Goal: Task Accomplishment & Management: Use online tool/utility

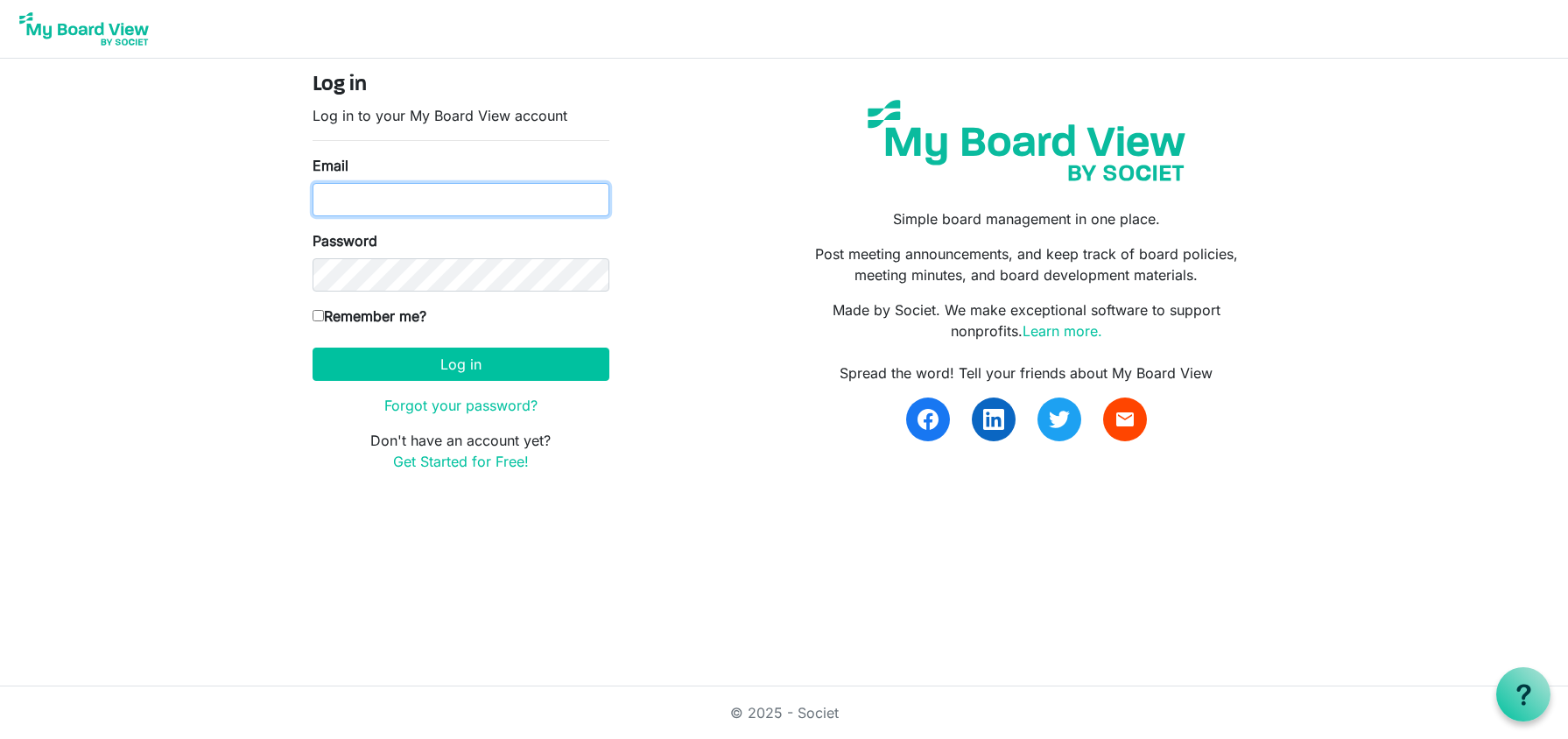
type input "[EMAIL_ADDRESS][DOMAIN_NAME]"
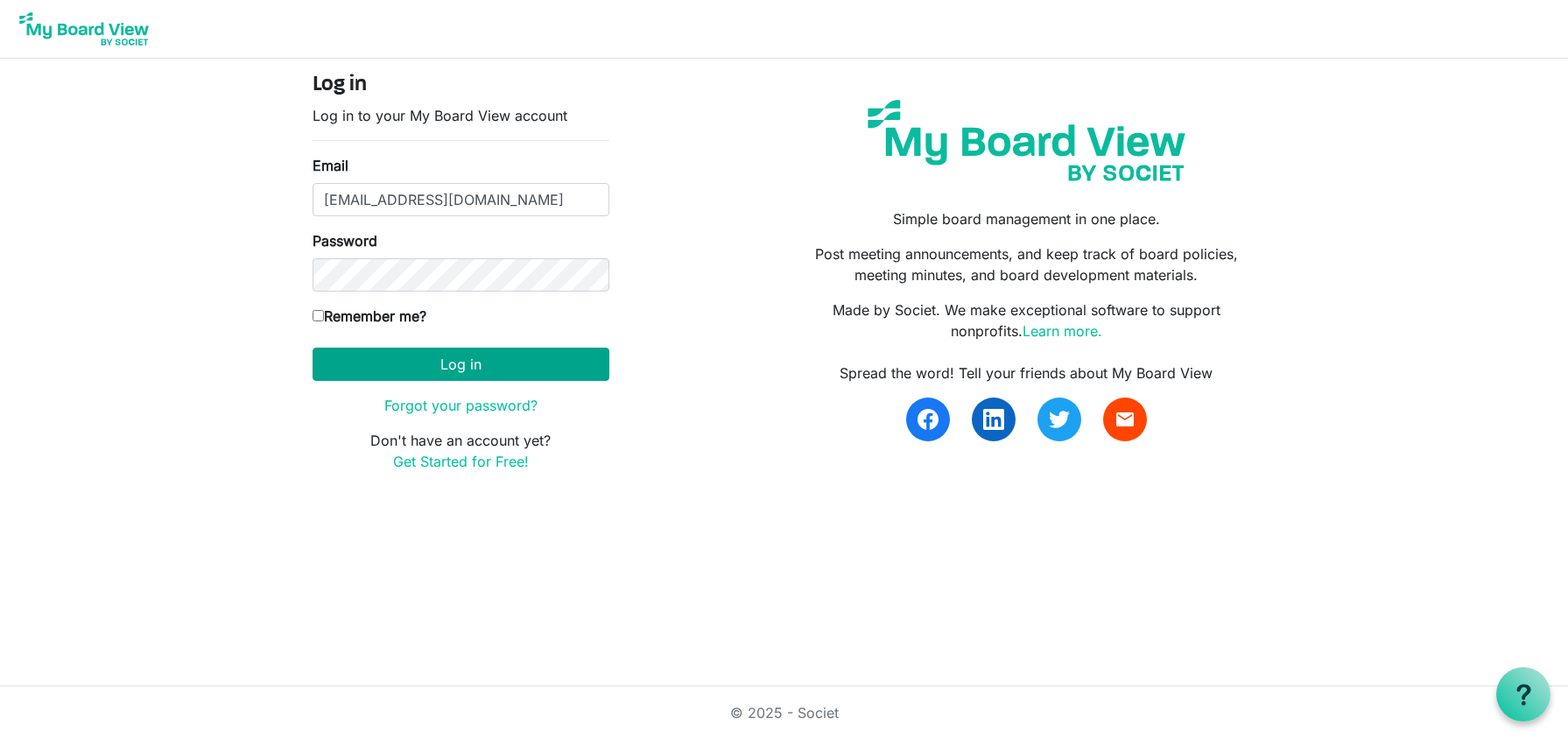
click at [486, 358] on button "Log in" at bounding box center [461, 364] width 297 height 34
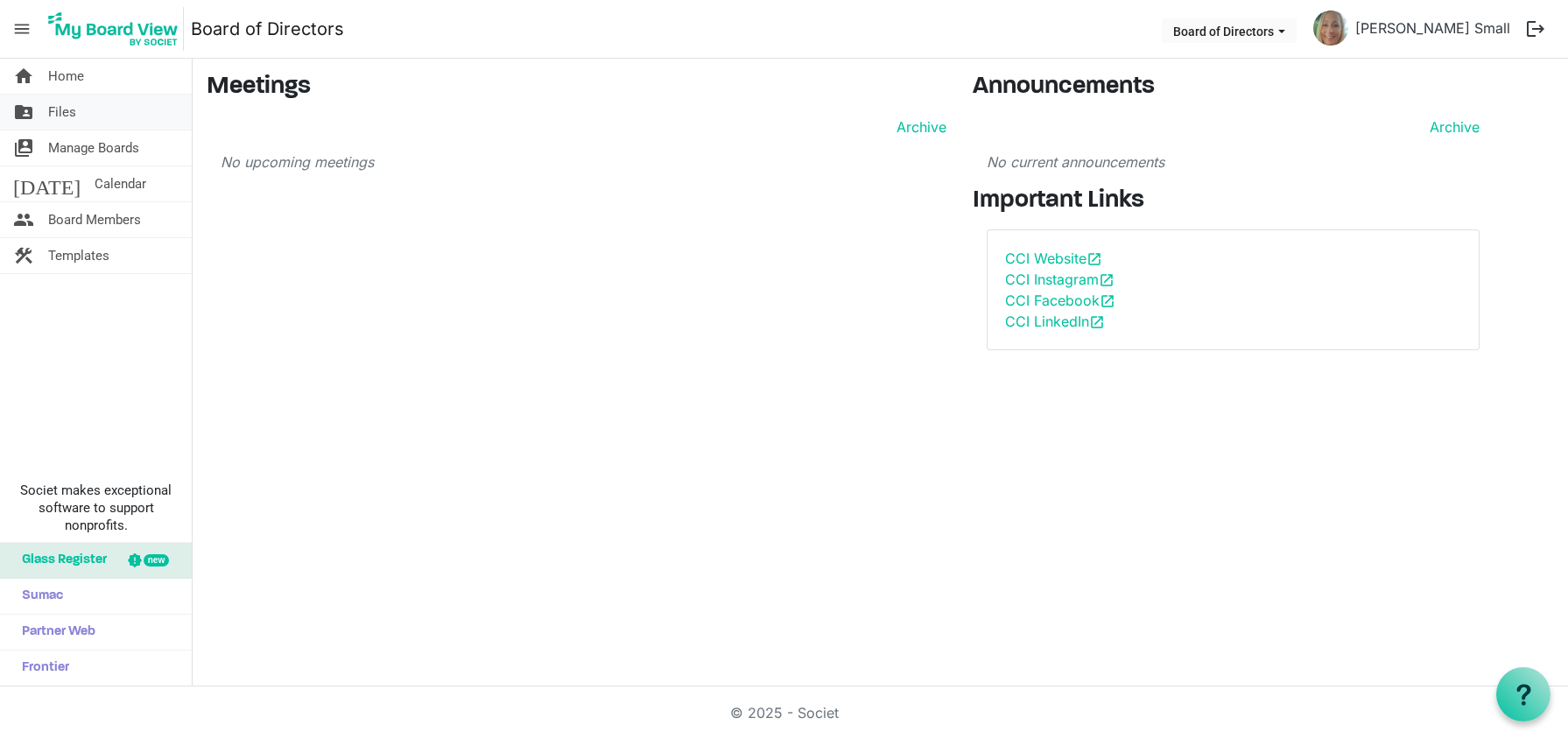
click at [71, 109] on span "Files" at bounding box center [61, 112] width 28 height 35
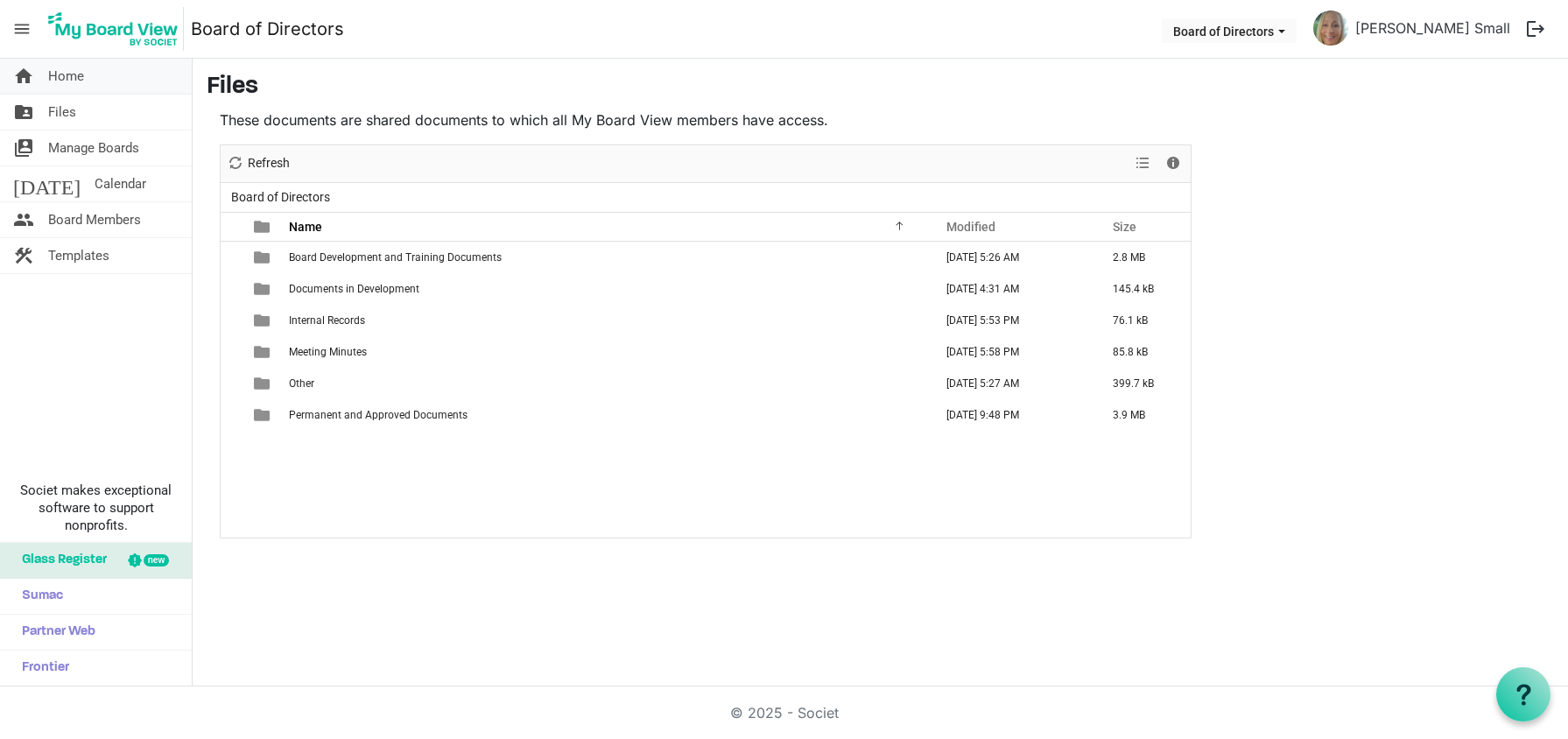
click at [66, 80] on span "Home" at bounding box center [65, 76] width 36 height 35
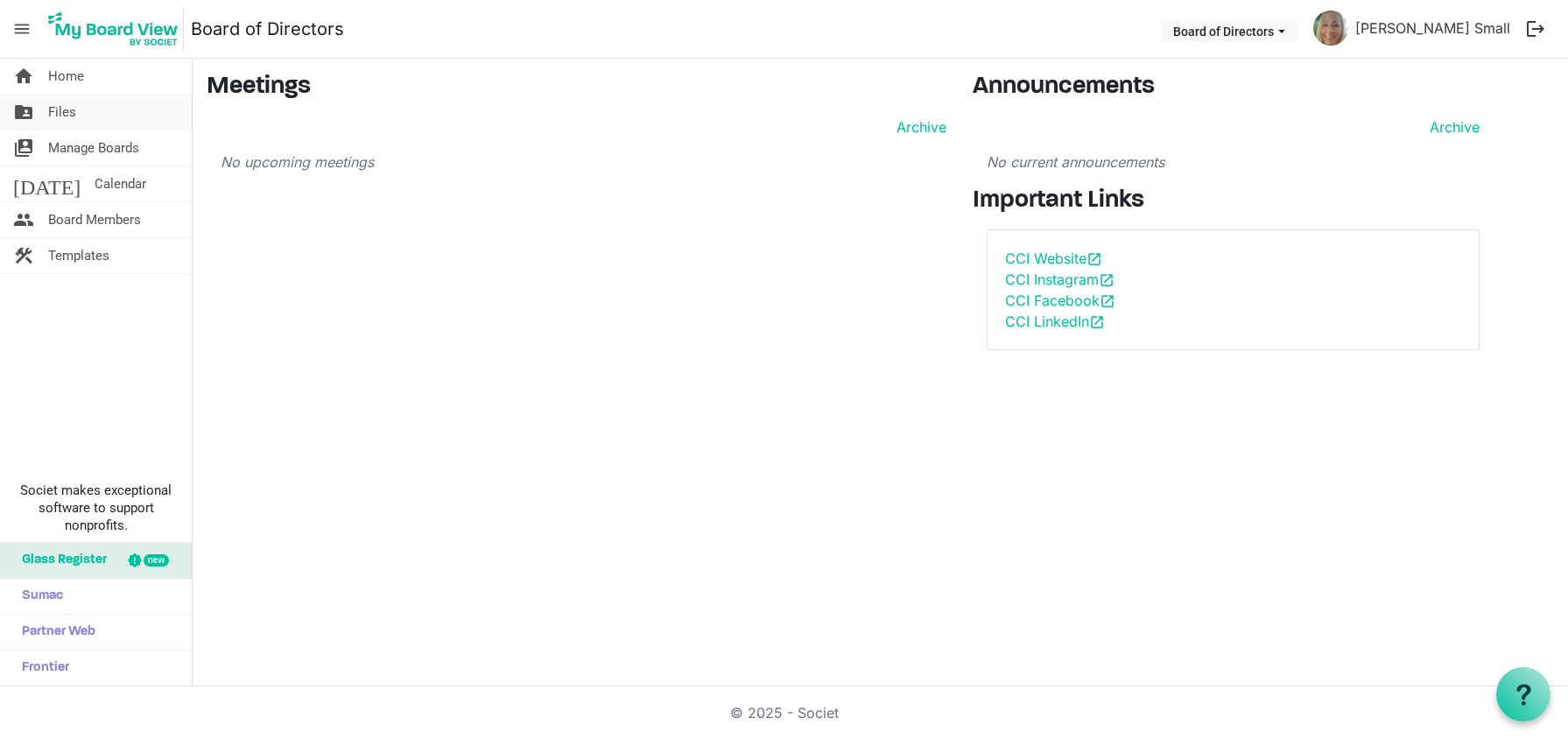
drag, startPoint x: 69, startPoint y: 107, endPoint x: 79, endPoint y: 115, distance: 12.8
click at [69, 107] on span "Files" at bounding box center [61, 112] width 28 height 35
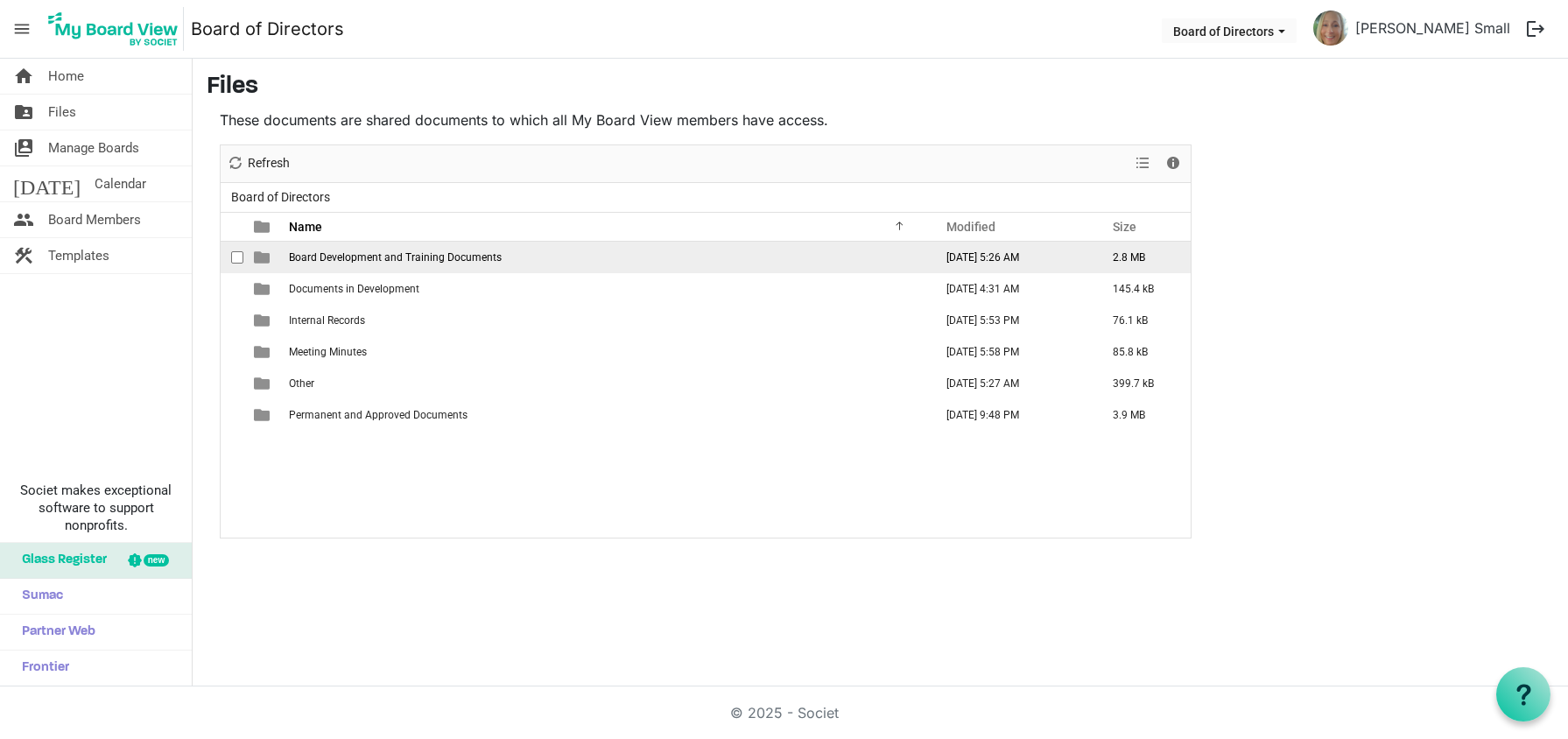
click at [266, 257] on span "is template cell column header type" at bounding box center [262, 257] width 15 height 15
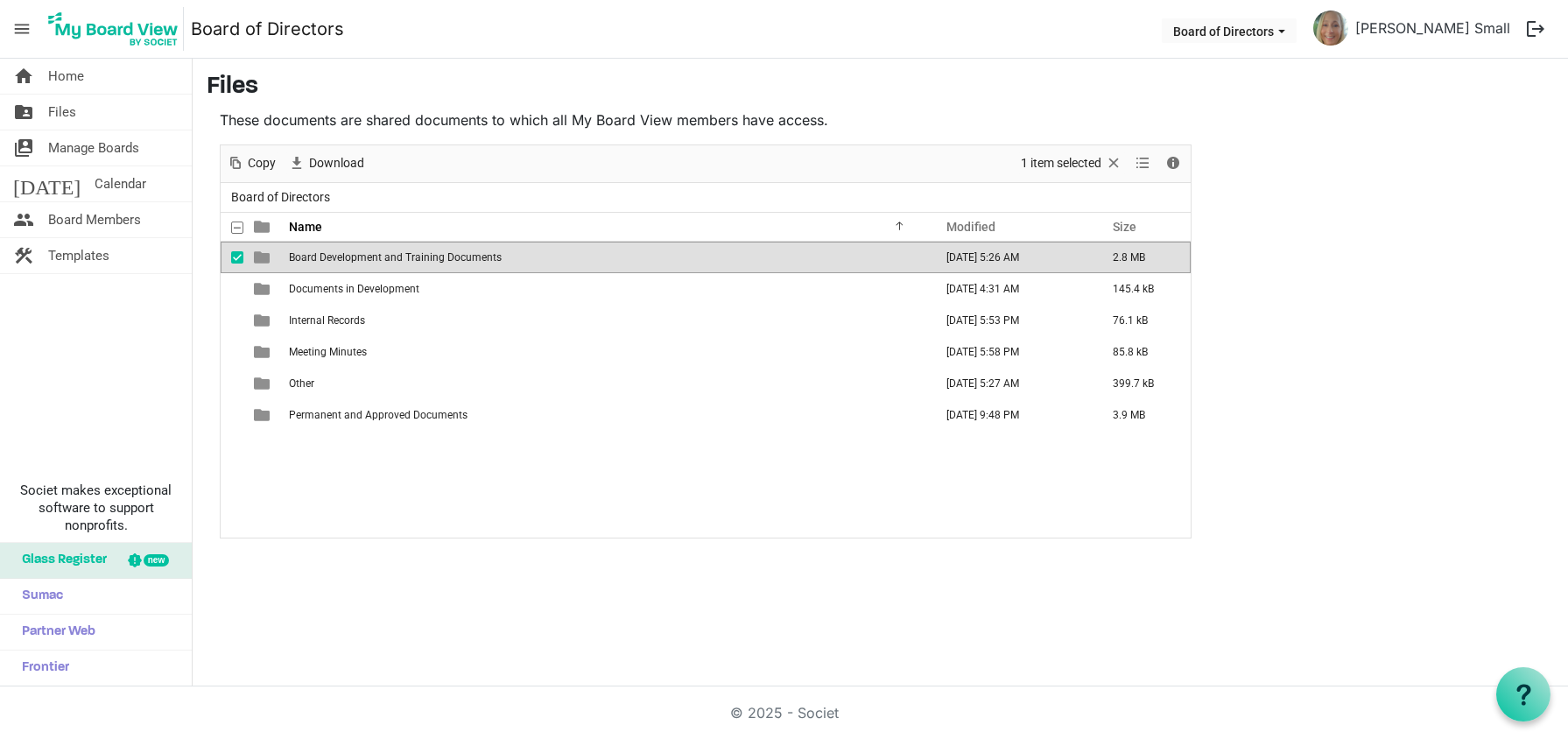
click at [261, 257] on span "is template cell column header type" at bounding box center [262, 257] width 15 height 15
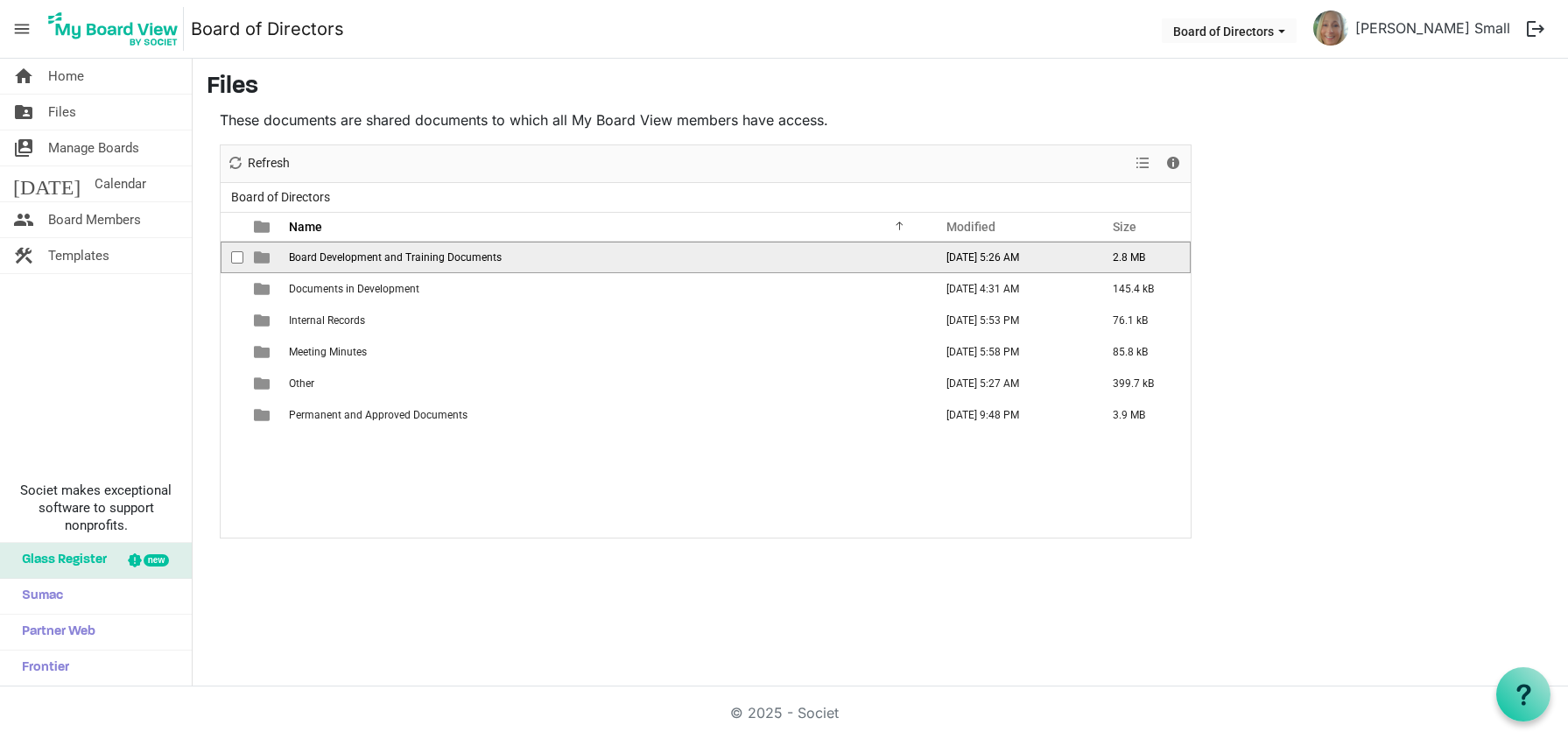
click at [261, 258] on span "is template cell column header type" at bounding box center [262, 257] width 15 height 15
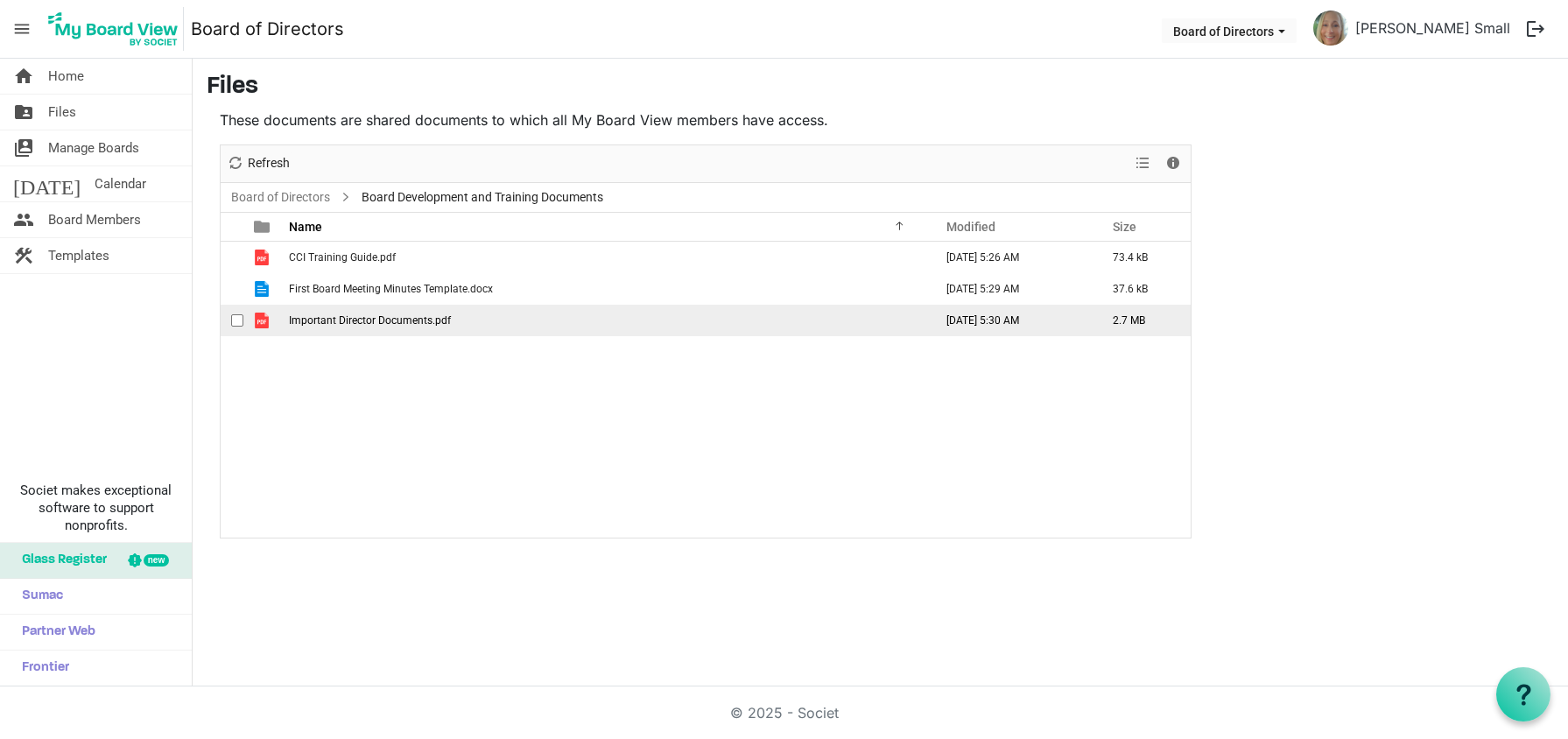
click at [392, 321] on span "Important Director Documents.pdf" at bounding box center [369, 320] width 162 height 12
